Goal: Navigation & Orientation: Find specific page/section

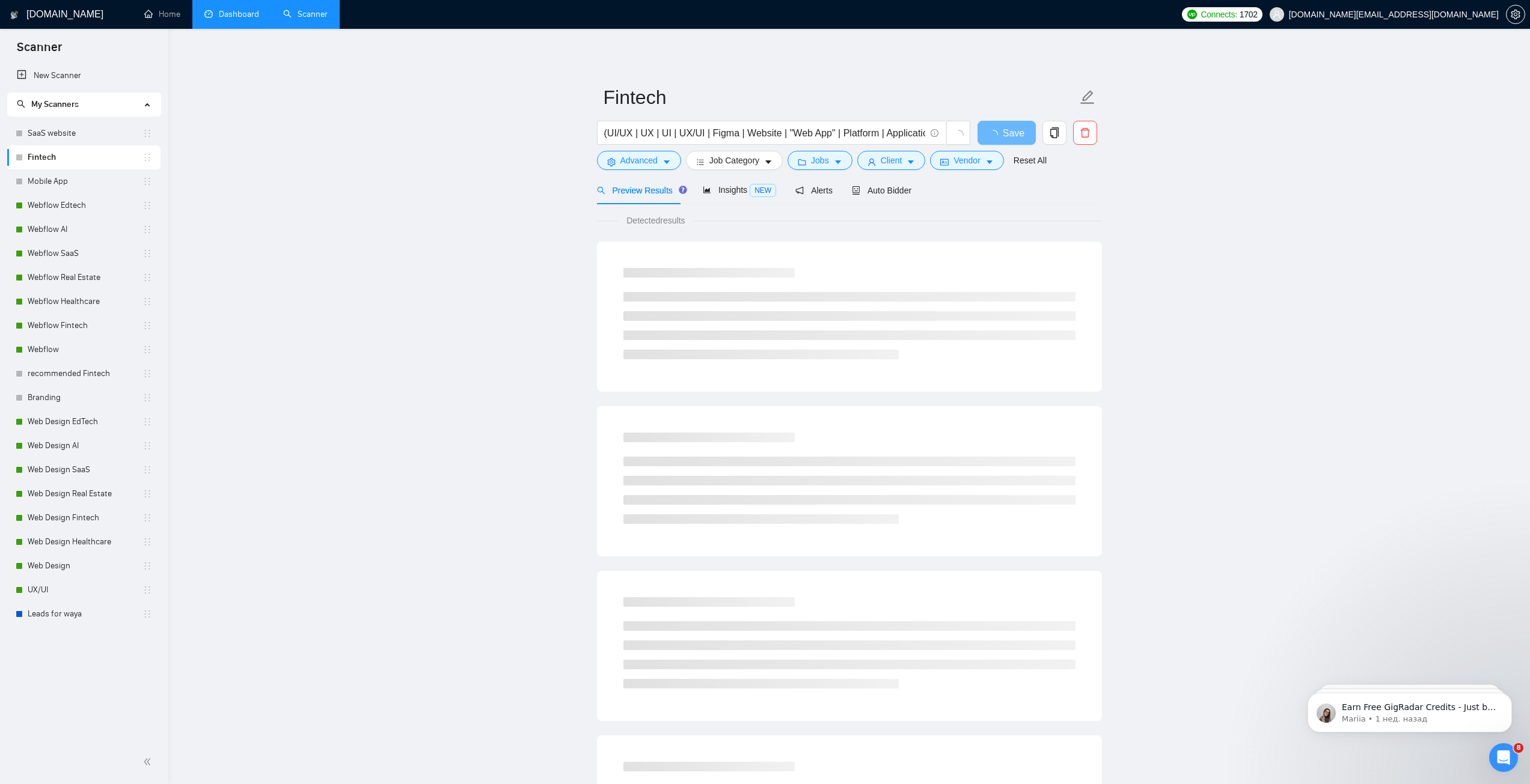
click at [231, 16] on link "Dashboard" at bounding box center [231, 14] width 55 height 10
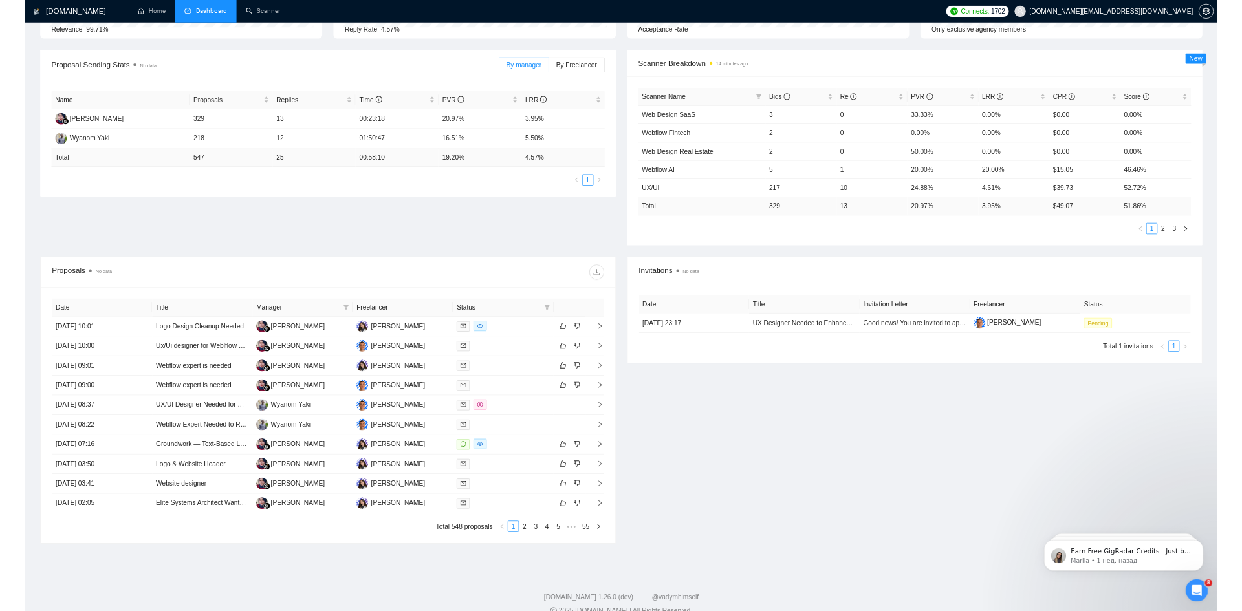
scroll to position [181, 0]
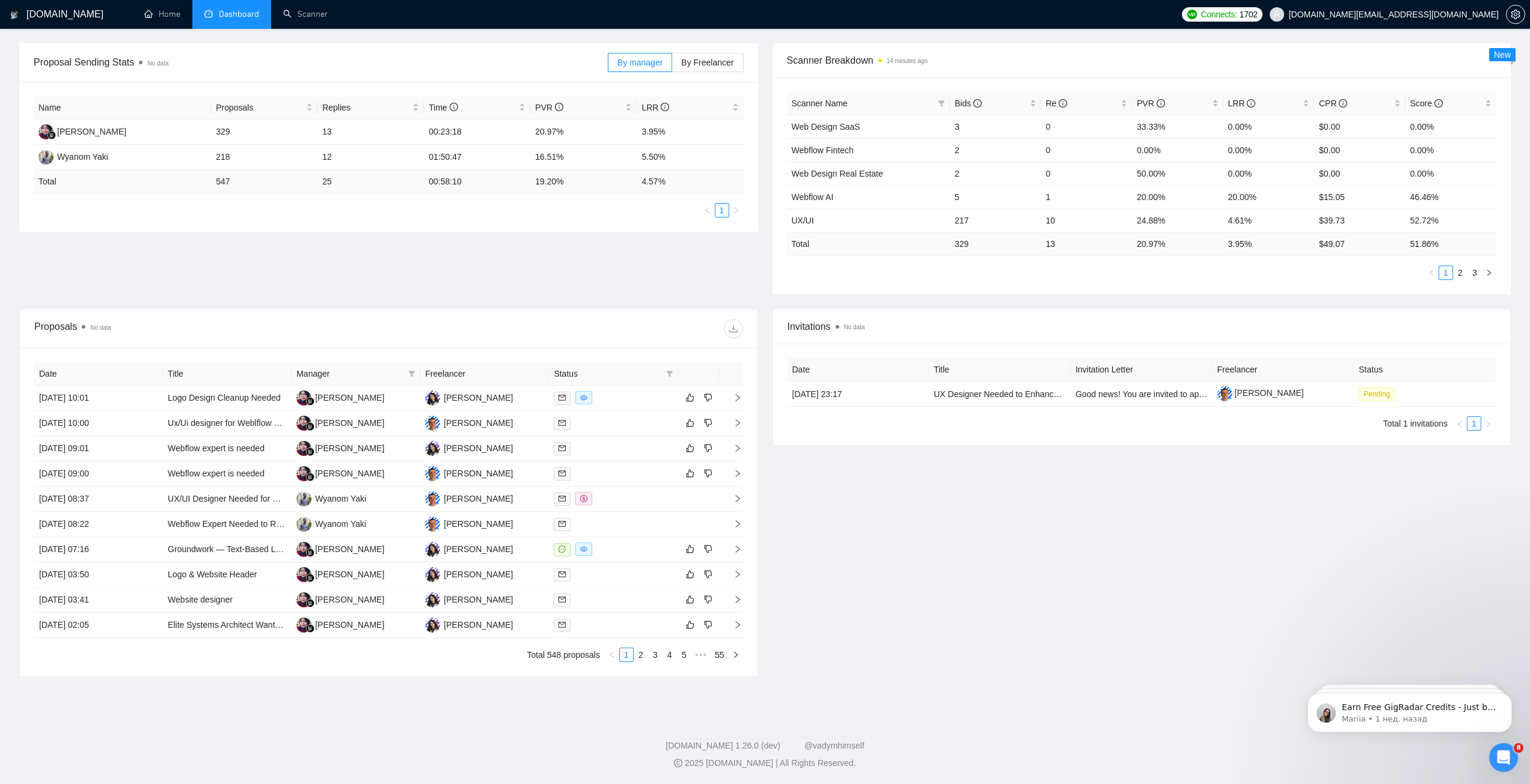
click at [238, 375] on th "Title" at bounding box center [227, 373] width 128 height 23
click at [412, 373] on icon "filter" at bounding box center [412, 373] width 7 height 6
click at [461, 334] on div at bounding box center [565, 329] width 354 height 20
click at [643, 656] on link "2" at bounding box center [641, 655] width 13 height 13
click at [653, 660] on link "3" at bounding box center [655, 655] width 13 height 13
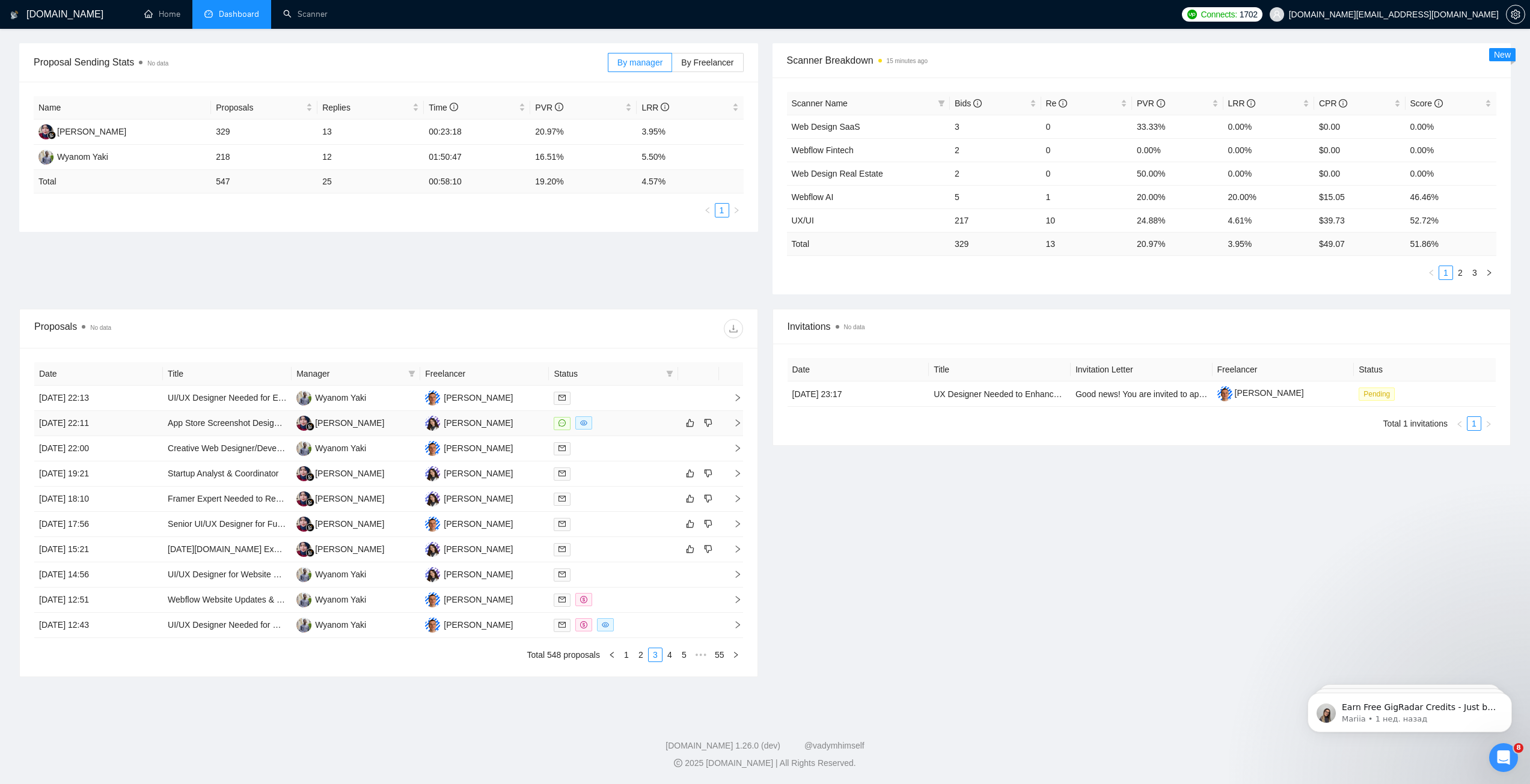
click at [627, 423] on div at bounding box center [613, 423] width 119 height 14
